Goal: Entertainment & Leisure: Consume media (video, audio)

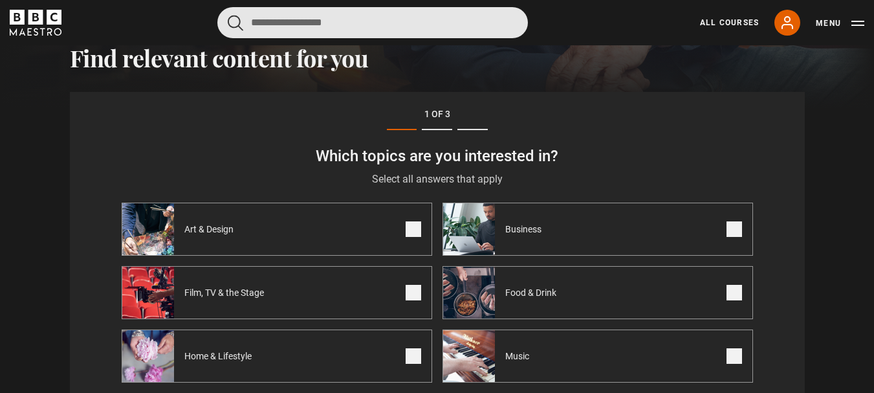
click at [368, 30] on input "Search" at bounding box center [372, 22] width 310 height 31
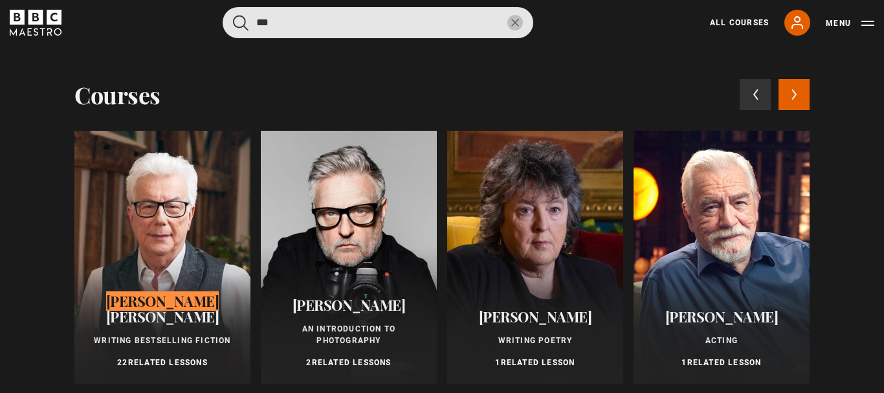
type input "***"
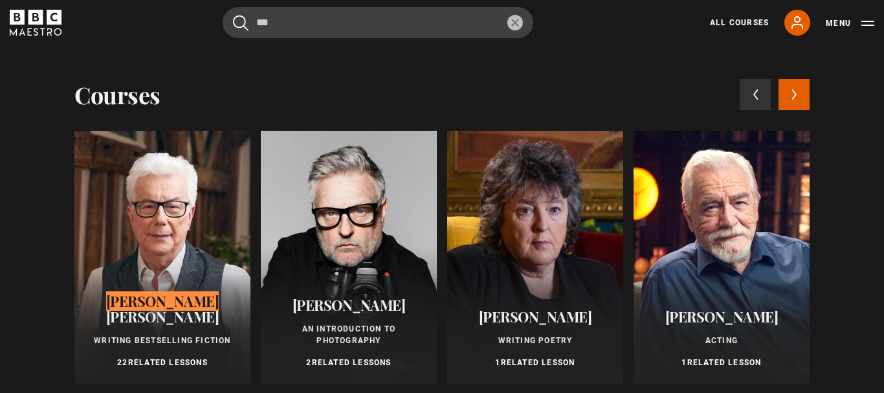
click at [138, 226] on div at bounding box center [162, 257] width 176 height 253
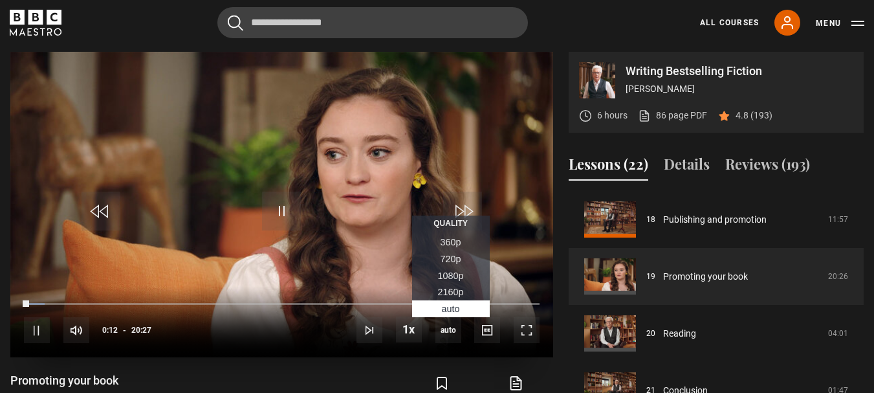
click at [456, 244] on span "360p" at bounding box center [450, 242] width 21 height 10
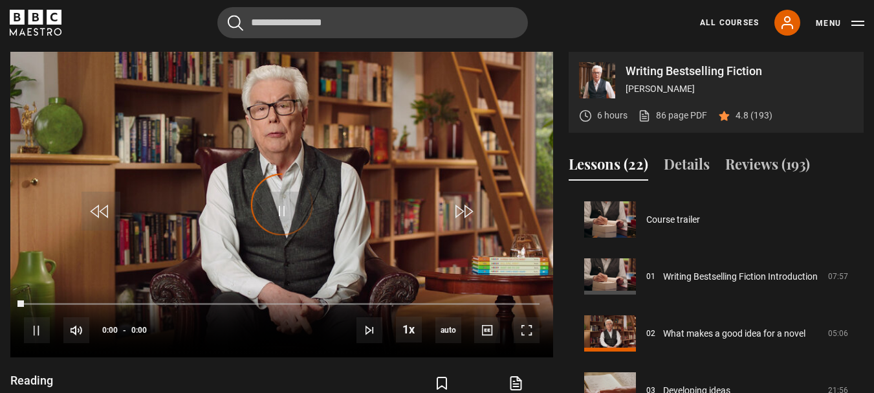
scroll to position [1030, 0]
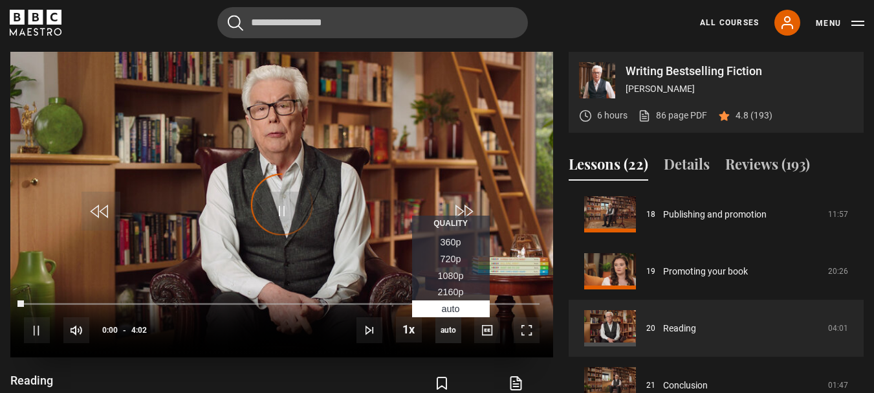
click at [443, 330] on span "auto" at bounding box center [448, 330] width 26 height 26
click at [447, 242] on span "360p" at bounding box center [450, 242] width 21 height 10
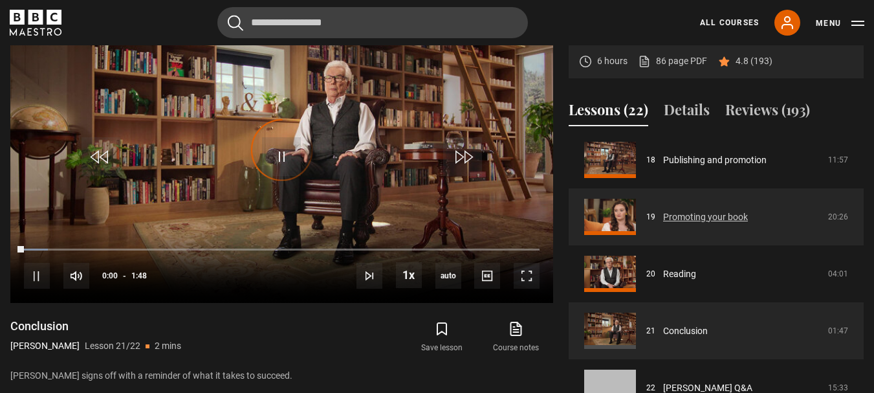
scroll to position [585, 0]
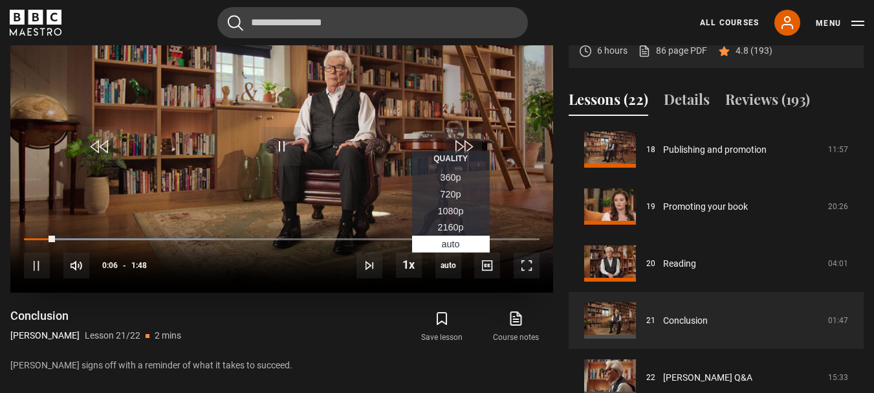
click at [454, 180] on span "360p" at bounding box center [450, 177] width 21 height 10
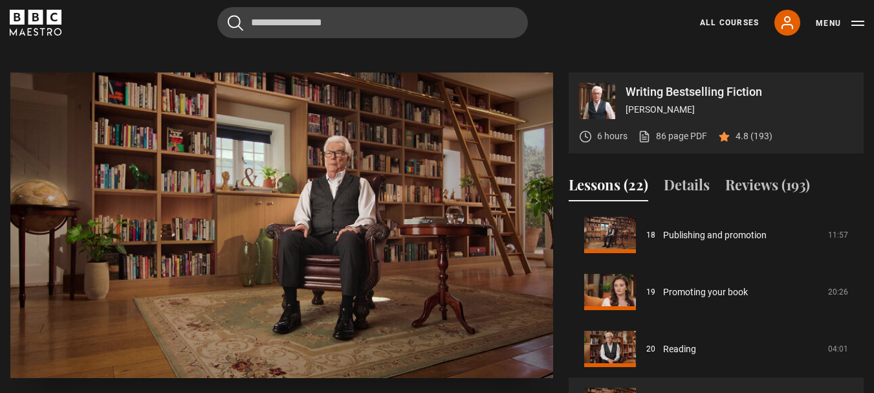
scroll to position [520, 0]
